Goal: Task Accomplishment & Management: Complete application form

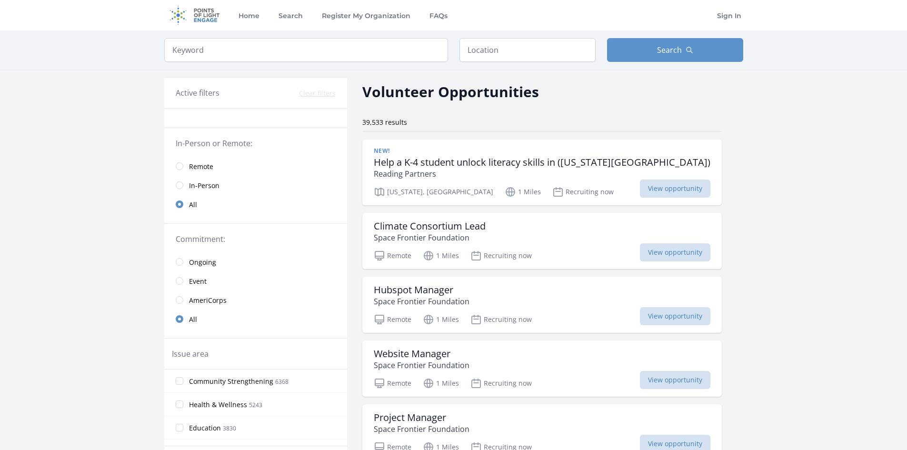
click at [197, 183] on span "In-Person" at bounding box center [204, 186] width 30 height 10
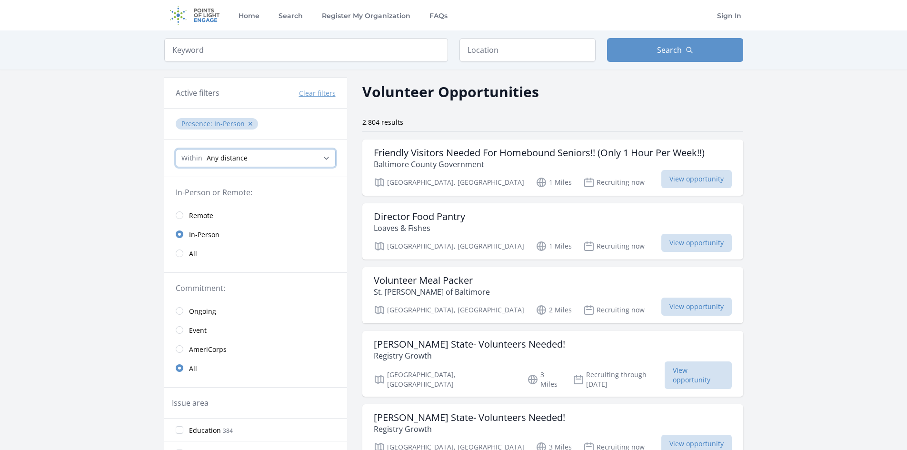
click at [309, 154] on select "Any distance , 5 Miles , 20 Miles , 50 Miles , 100 Miles" at bounding box center [256, 158] width 160 height 18
select select "8046"
click at [176, 149] on select "Any distance , 5 Miles , 20 Miles , 50 Miles , 100 Miles" at bounding box center [256, 158] width 160 height 18
click at [480, 48] on input "text" at bounding box center [527, 50] width 136 height 24
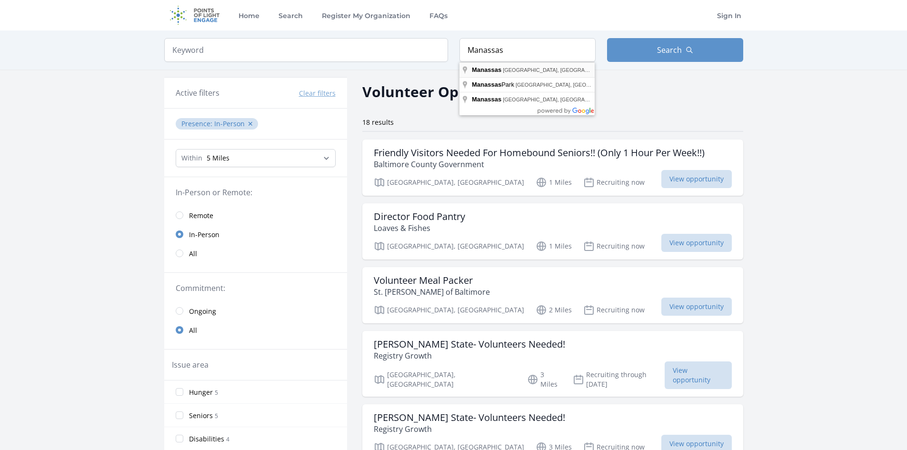
type input "Manassas, VA, USA"
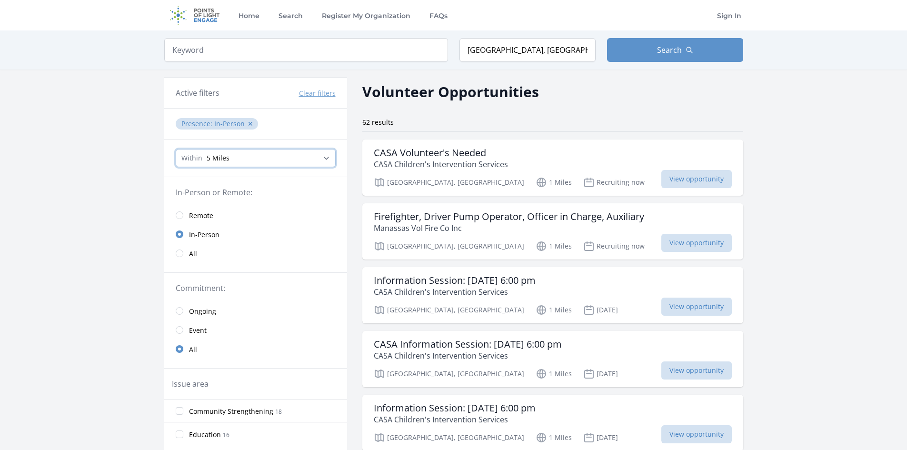
click at [232, 163] on select "Any distance , 5 Miles , 20 Miles , 50 Miles , 100 Miles" at bounding box center [256, 158] width 160 height 18
select select "80467"
click at [176, 149] on select "Any distance , 5 Miles , 20 Miles , 50 Miles , 100 Miles" at bounding box center [256, 158] width 160 height 18
click at [265, 159] on select "Any distance , 5 Miles , 20 Miles , 50 Miles , 100 Miles" at bounding box center [256, 158] width 160 height 18
select select "32186"
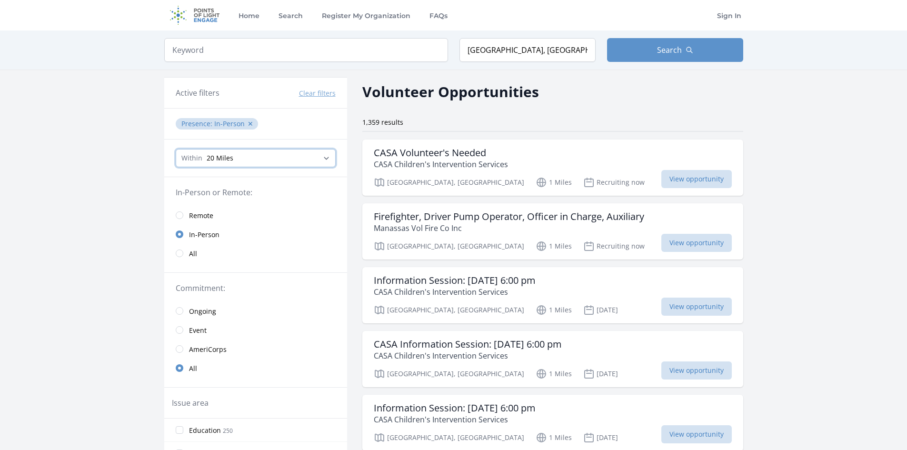
click at [176, 149] on select "Any distance , 5 Miles , 20 Miles , 50 Miles , 100 Miles" at bounding box center [256, 158] width 160 height 18
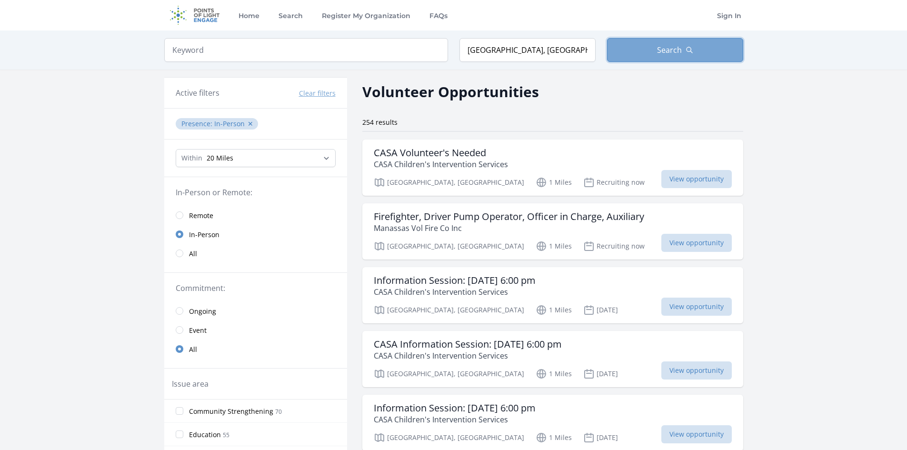
click at [668, 45] on span "Search" at bounding box center [669, 49] width 25 height 11
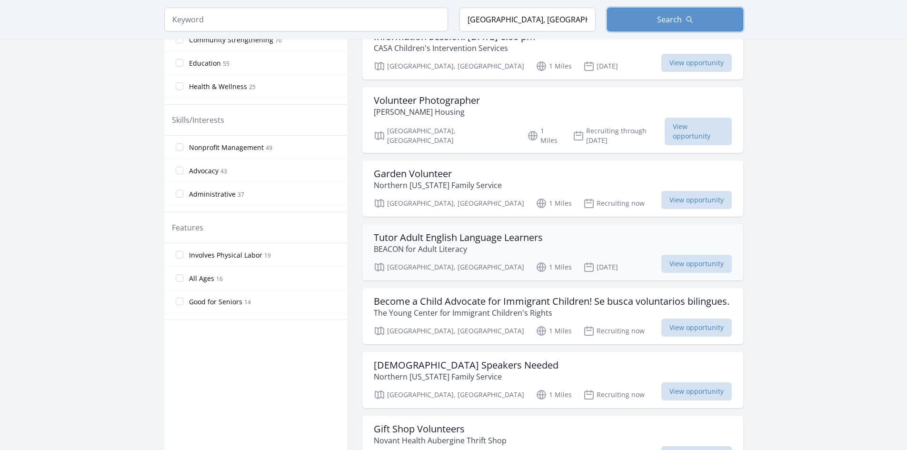
scroll to position [381, 0]
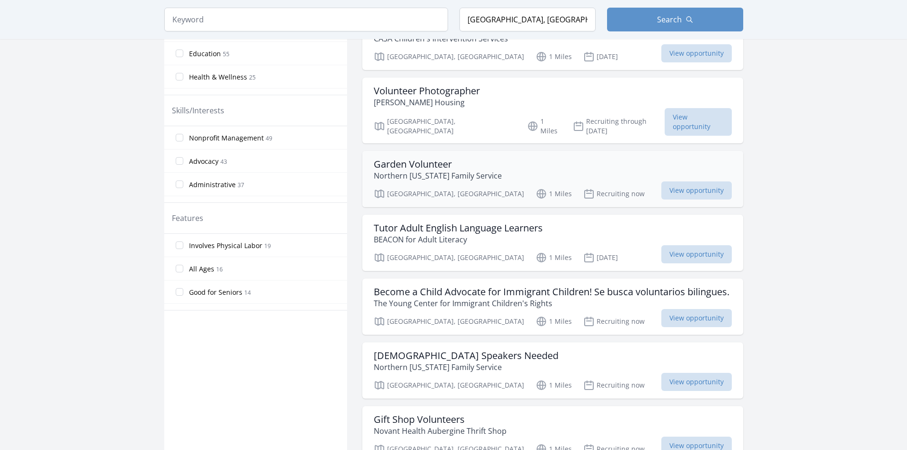
click at [516, 167] on div "Garden Volunteer Northern Virginia Family Service" at bounding box center [553, 170] width 358 height 23
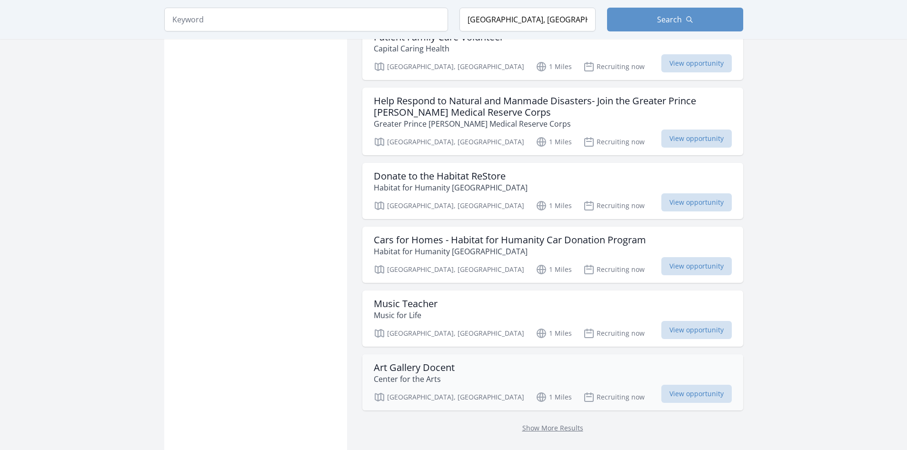
scroll to position [1047, 0]
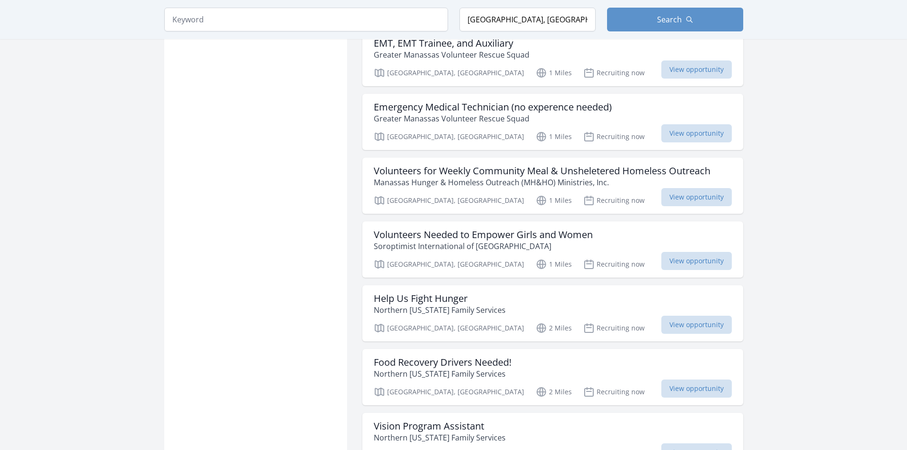
scroll to position [2285, 0]
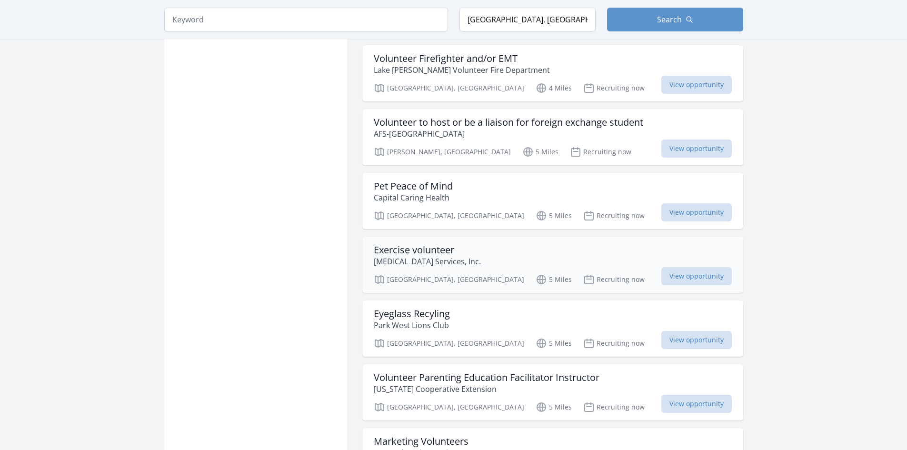
scroll to position [3475, 0]
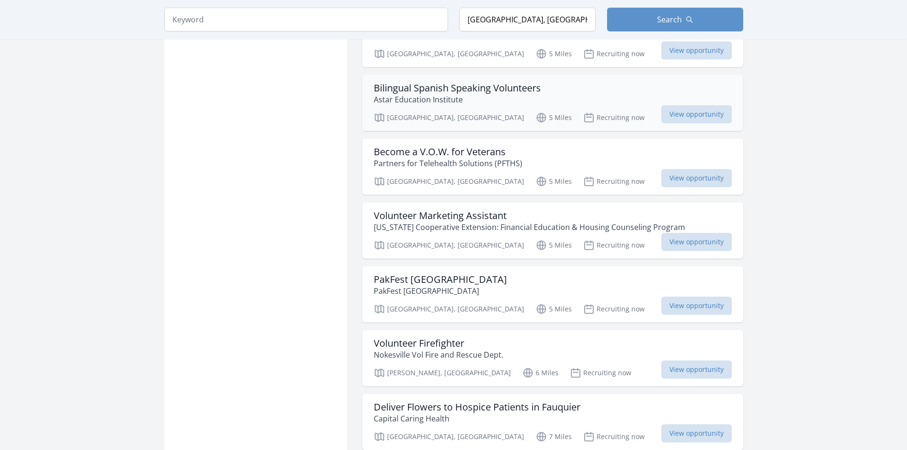
scroll to position [3808, 0]
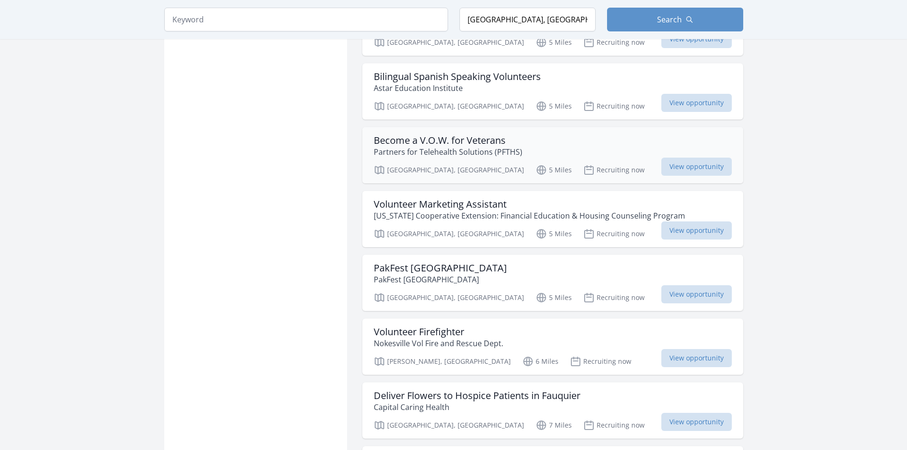
click at [513, 148] on p "Partners for Telehealth Solutions (PFTHS)" at bounding box center [448, 151] width 149 height 11
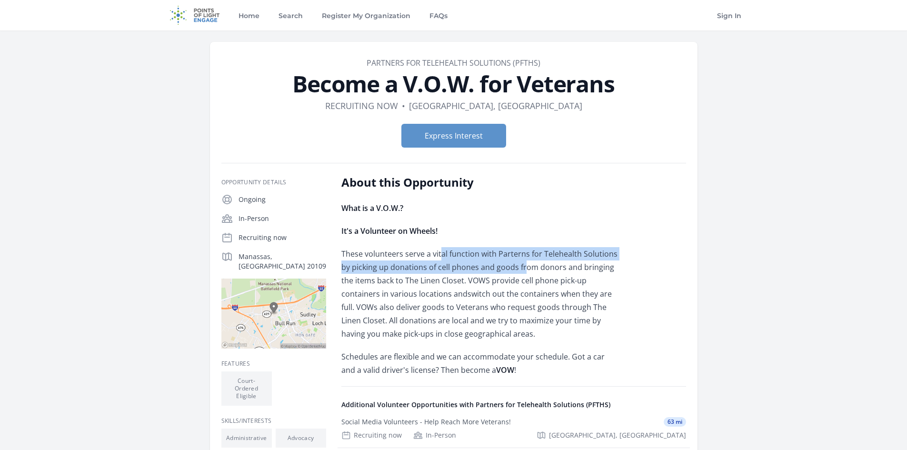
drag, startPoint x: 438, startPoint y: 257, endPoint x: 515, endPoint y: 266, distance: 77.2
click at [515, 266] on p "These volunteers serve a vital function with Parterns for Telehealth Solutions …" at bounding box center [480, 293] width 278 height 93
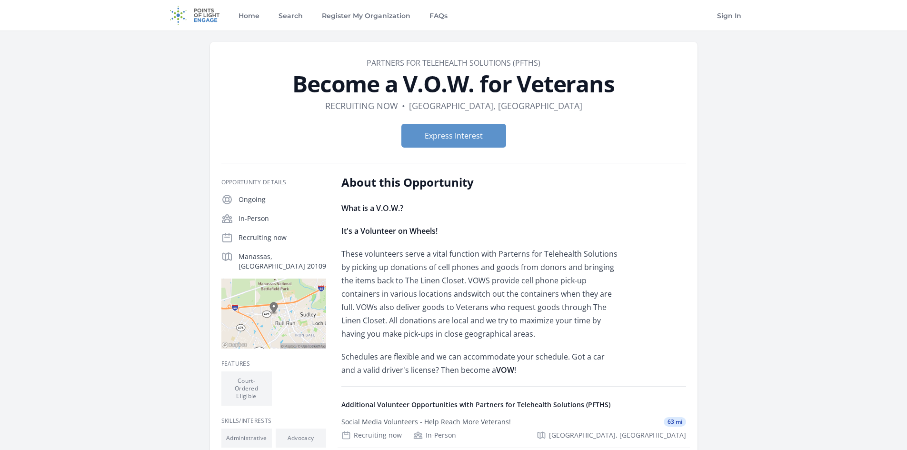
click at [517, 266] on p "These volunteers serve a vital function with Parterns for Telehealth Solutions …" at bounding box center [480, 293] width 278 height 93
drag, startPoint x: 502, startPoint y: 306, endPoint x: 518, endPoint y: 310, distance: 16.9
click at [516, 310] on p "These volunteers serve a vital function with Parterns for Telehealth Solutions …" at bounding box center [480, 293] width 278 height 93
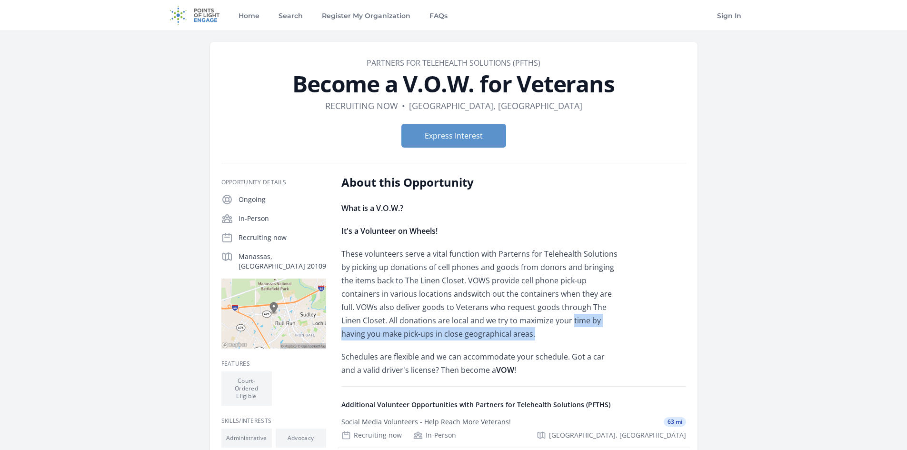
drag, startPoint x: 507, startPoint y: 322, endPoint x: 461, endPoint y: 332, distance: 46.3
click at [461, 332] on p "These volunteers serve a vital function with Parterns for Telehealth Solutions …" at bounding box center [480, 293] width 278 height 93
click at [461, 331] on p "These volunteers serve a vital function with Parterns for Telehealth Solutions …" at bounding box center [480, 293] width 278 height 93
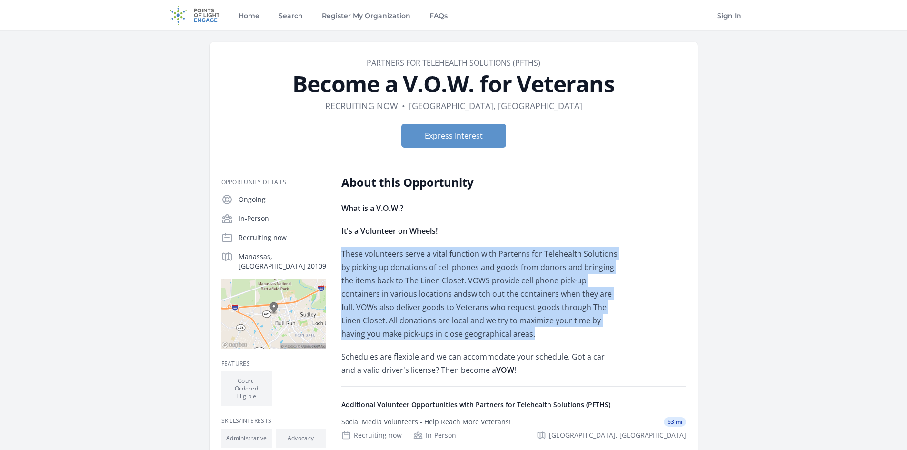
drag, startPoint x: 458, startPoint y: 334, endPoint x: 338, endPoint y: 228, distance: 160.5
click at [337, 238] on div "Opportunity Details Ongoing In-Person Recruiting now Manassas, VA 20109 VOW !" at bounding box center [453, 392] width 465 height 435
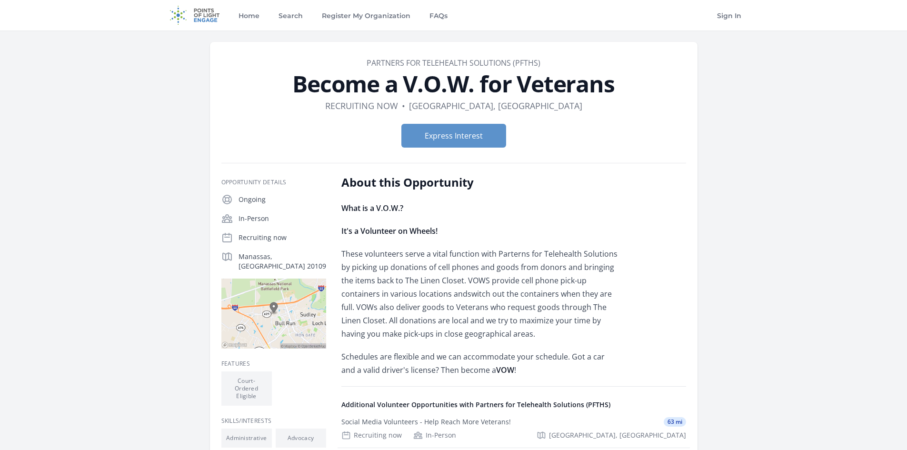
drag, startPoint x: 338, startPoint y: 227, endPoint x: 341, endPoint y: 215, distance: 12.5
click at [341, 215] on div "Opportunity Details Ongoing In-Person Recruiting now Manassas, VA 20109 VOW !" at bounding box center [453, 392] width 465 height 435
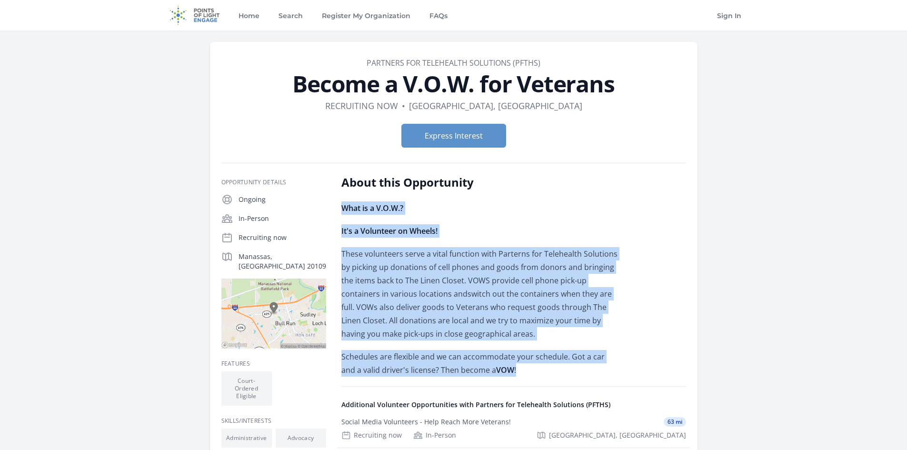
drag, startPoint x: 341, startPoint y: 205, endPoint x: 509, endPoint y: 371, distance: 236.0
click at [509, 371] on div "What is a V.O.W.? It's a Volunteer on Wheels! These volunteers serve a vital fu…" at bounding box center [480, 288] width 278 height 175
click at [509, 371] on p "Schedules are flexible and we can accommodate your schedule. Got a car and a va…" at bounding box center [480, 363] width 278 height 27
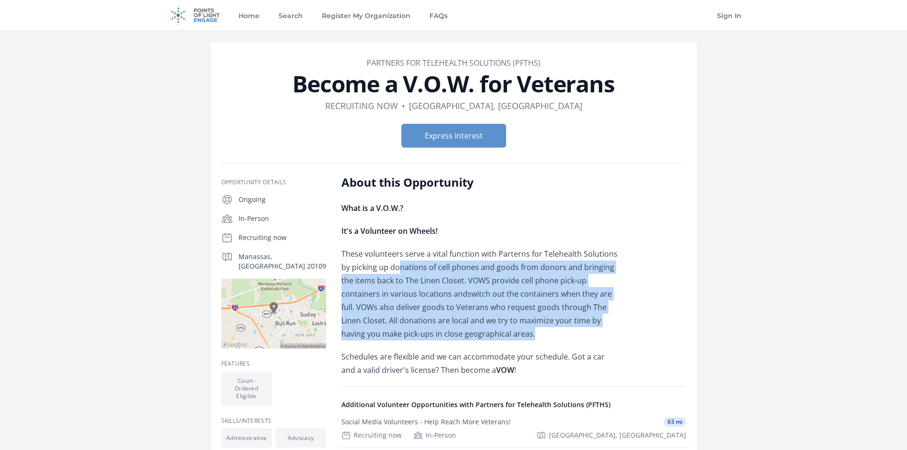
drag, startPoint x: 462, startPoint y: 331, endPoint x: 384, endPoint y: 265, distance: 102.7
click at [384, 266] on p "These volunteers serve a vital function with Parterns for Telehealth Solutions …" at bounding box center [480, 293] width 278 height 93
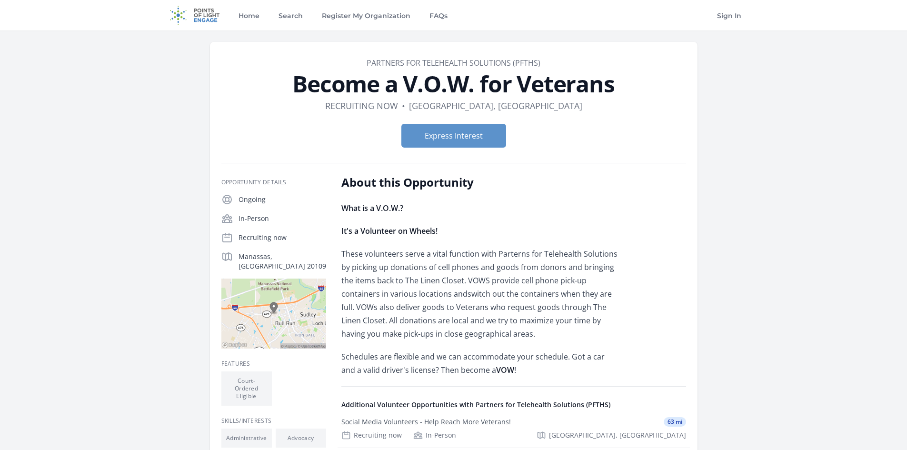
click at [351, 252] on p "These volunteers serve a vital function with Parterns for Telehealth Solutions …" at bounding box center [480, 293] width 278 height 93
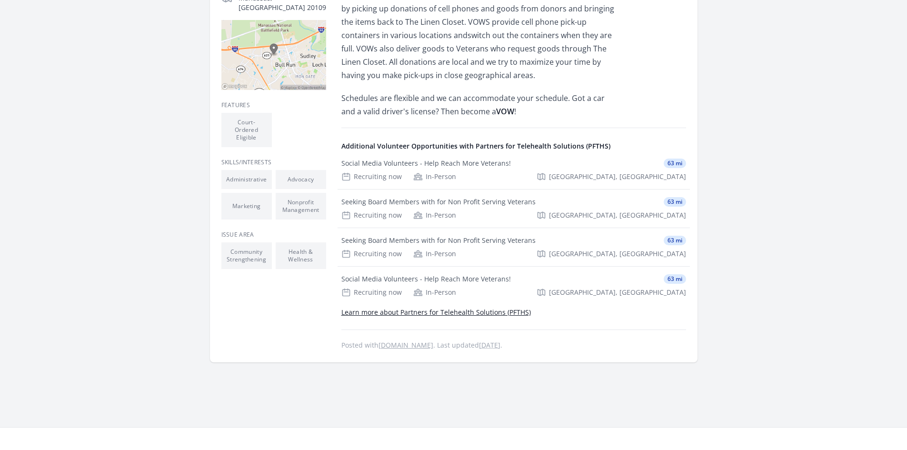
scroll to position [286, 0]
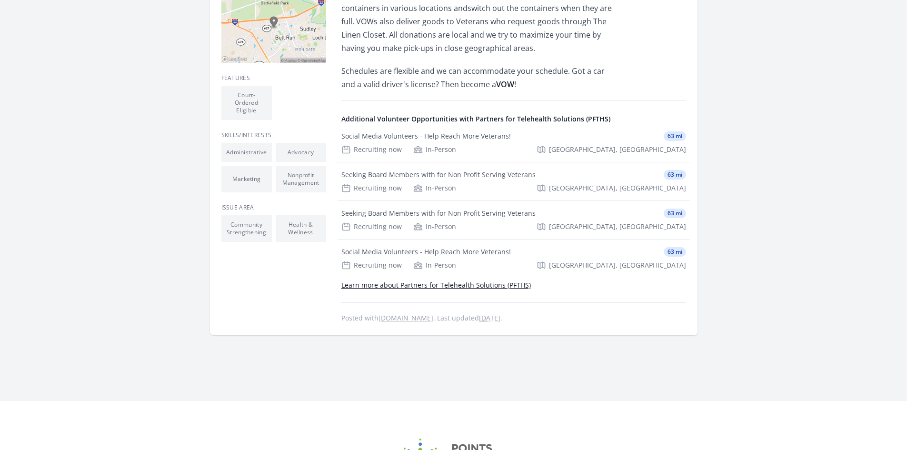
drag, startPoint x: 285, startPoint y: 142, endPoint x: 312, endPoint y: 148, distance: 28.1
click at [311, 148] on li "Advocacy" at bounding box center [301, 152] width 50 height 19
drag, startPoint x: 231, startPoint y: 216, endPoint x: 270, endPoint y: 235, distance: 43.4
click at [270, 235] on div "Features Court-Ordered Eligible Skills/Interests Administrative Advocacy Issue …" at bounding box center [273, 193] width 105 height 261
click at [293, 215] on li "Health & Wellness" at bounding box center [301, 228] width 50 height 27
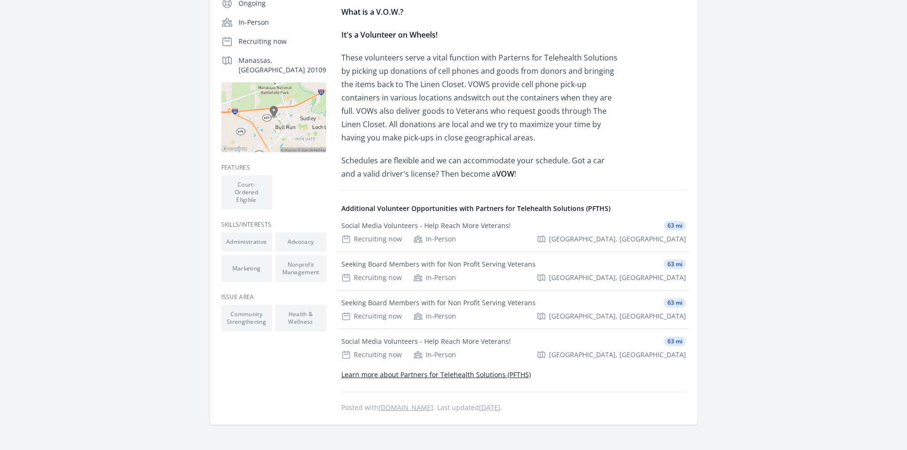
scroll to position [190, 0]
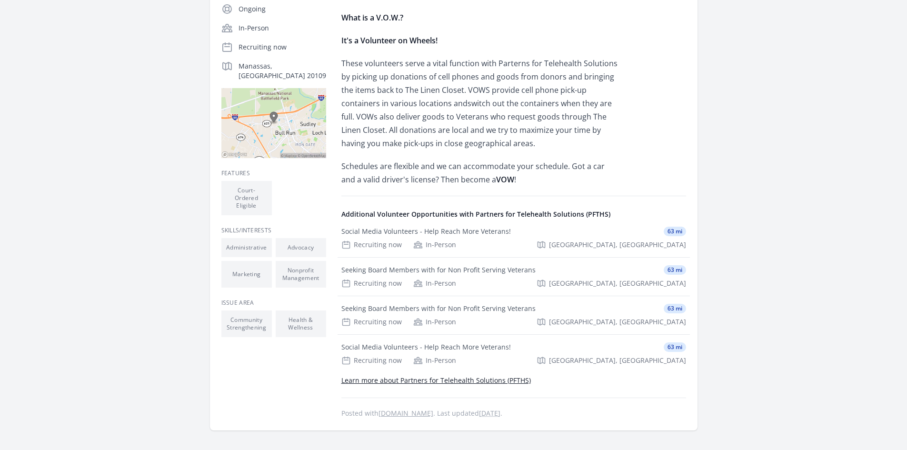
drag, startPoint x: 257, startPoint y: 198, endPoint x: 238, endPoint y: 177, distance: 28.7
click at [238, 181] on li "Court-Ordered Eligible" at bounding box center [246, 198] width 50 height 34
click at [231, 185] on li "Court-Ordered Eligible" at bounding box center [246, 198] width 50 height 34
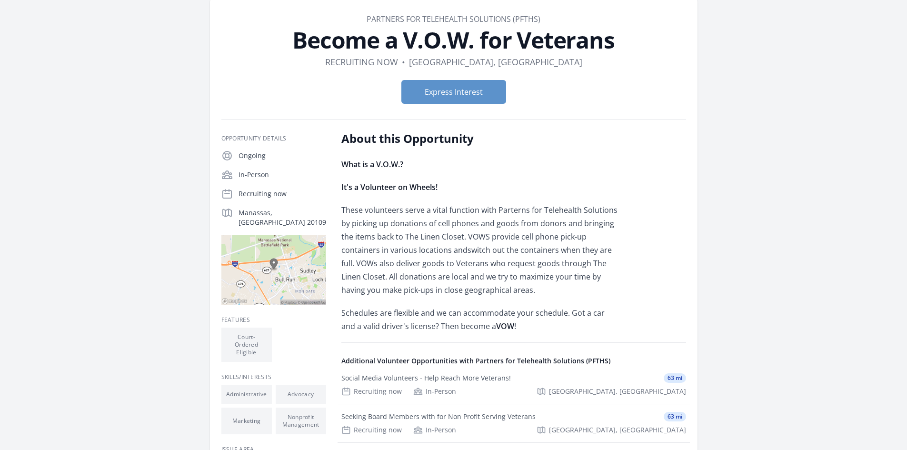
scroll to position [0, 0]
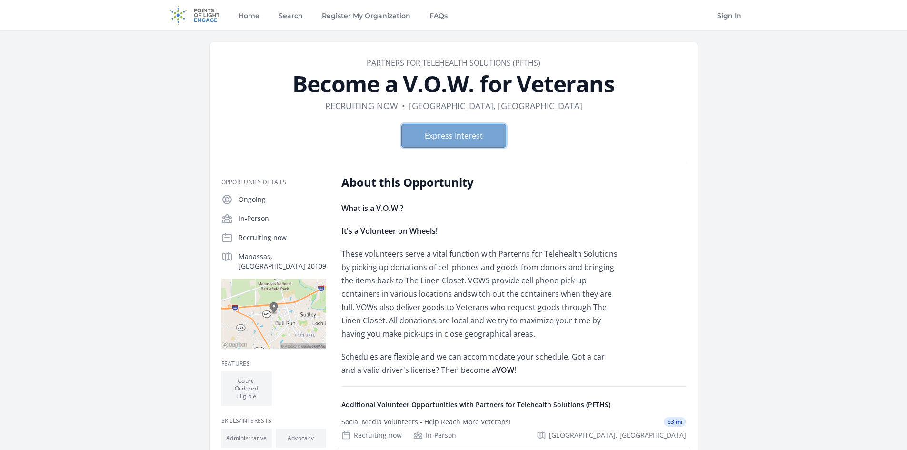
click at [419, 135] on button "Express Interest" at bounding box center [453, 136] width 105 height 24
click at [429, 136] on button "Express Interest" at bounding box center [453, 136] width 105 height 24
